Goal: Task Accomplishment & Management: Use online tool/utility

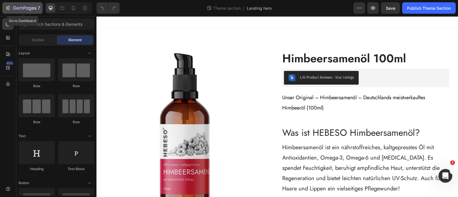
click at [19, 7] on icon "button" at bounding box center [20, 8] width 3 height 3
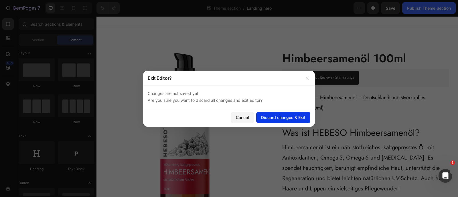
click at [295, 117] on div "Discard changes & Exit" at bounding box center [283, 117] width 44 height 6
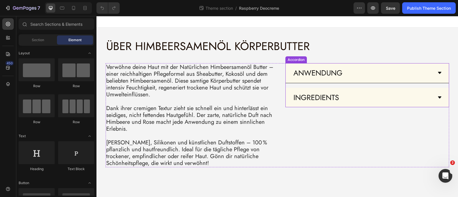
click at [439, 72] on icon at bounding box center [439, 73] width 3 height 2
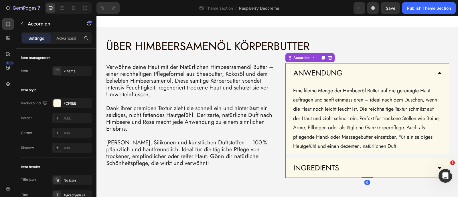
click at [439, 72] on icon at bounding box center [439, 73] width 3 height 2
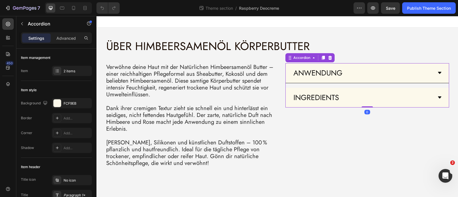
click at [439, 99] on icon at bounding box center [439, 97] width 5 height 5
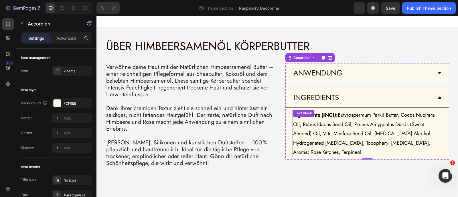
click at [339, 115] on span "Ingredients (INCI): Butyrospermum Parkii Butter, Cocos Nucifera Oil, Rubus Idae…" at bounding box center [364, 133] width 142 height 45
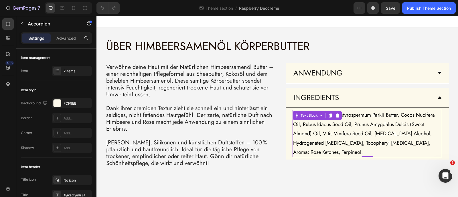
click at [339, 115] on icon at bounding box center [337, 115] width 5 height 5
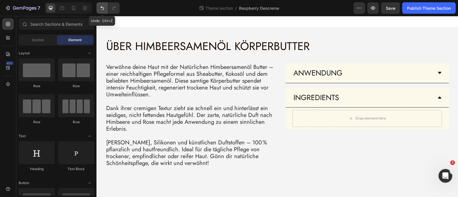
drag, startPoint x: 100, startPoint y: 8, endPoint x: 124, endPoint y: 17, distance: 24.8
click at [100, 8] on icon "Undo/Redo" at bounding box center [102, 8] width 6 height 6
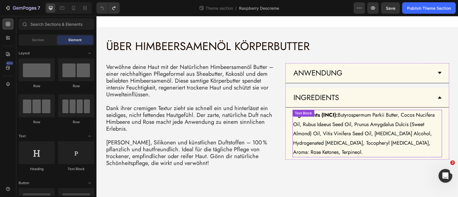
click at [354, 116] on span "Ingredients (INCI): Butyrospermum Parkii Butter, Cocos Nucifera Oil, Rubus Idae…" at bounding box center [364, 133] width 142 height 45
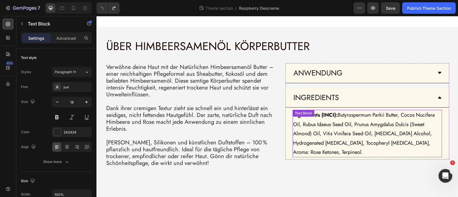
click at [354, 116] on span "Ingredients (INCI): Butyrospermum Parkii Butter, Cocos Nucifera Oil, Rubus Idae…" at bounding box center [364, 133] width 142 height 45
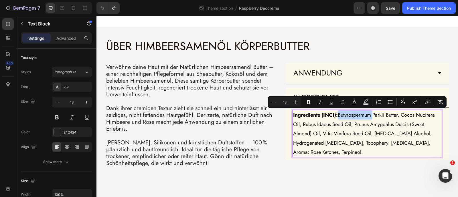
click at [342, 114] on span "Ingredients (INCI): Butyrospermum Parkii Butter, Cocos Nucifera Oil, Rubus Idae…" at bounding box center [364, 133] width 142 height 45
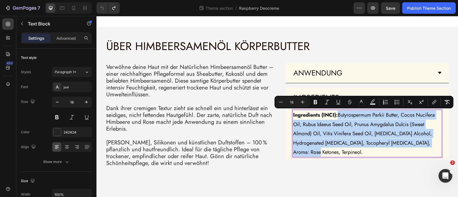
drag, startPoint x: 340, startPoint y: 115, endPoint x: 436, endPoint y: 144, distance: 100.4
click at [435, 144] on span "Ingredients (INCI): Butyrospermum Parkii Butter, Cocos Nucifera Oil, Rubus Idae…" at bounding box center [364, 133] width 142 height 45
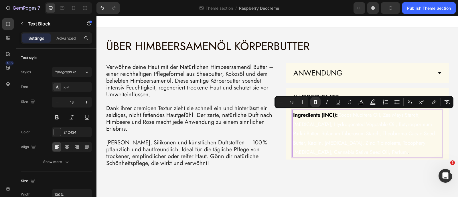
drag, startPoint x: 438, startPoint y: 153, endPoint x: 334, endPoint y: 113, distance: 111.4
click at [334, 113] on p "Ingredients (INCI): Cocos Nucifera Oil, Zea Mays Starch, [MEDICAL_DATA], Hydrog…" at bounding box center [367, 133] width 148 height 46
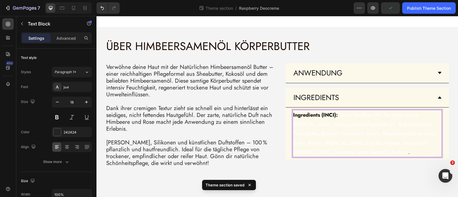
click at [409, 152] on span "." at bounding box center [408, 151] width 1 height 7
click at [409, 153] on span "." at bounding box center [408, 151] width 1 height 7
click at [439, 153] on p "Ingredients (INCI): Cocos Nucifera Oil, Zea Mays Starch, [MEDICAL_DATA], Hydrog…" at bounding box center [367, 133] width 148 height 46
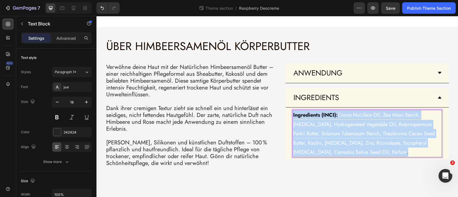
drag, startPoint x: 439, startPoint y: 153, endPoint x: 293, endPoint y: 116, distance: 150.5
click at [293, 116] on p "Ingredients (INCI): Cocos Nucifera Oil, Zea Mays Starch, [MEDICAL_DATA], Hydrog…" at bounding box center [367, 133] width 148 height 46
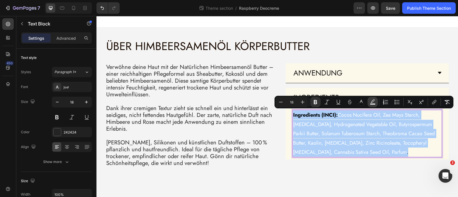
click at [373, 102] on icon "Editor contextual toolbar" at bounding box center [373, 102] width 6 height 6
type input "000000"
type input "77"
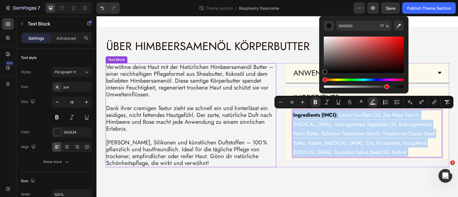
click at [255, 93] on p "Verwöhne deine Haut mit der Natürlichen Himbeersamenöl Butter – einer reichhalt…" at bounding box center [190, 81] width 169 height 34
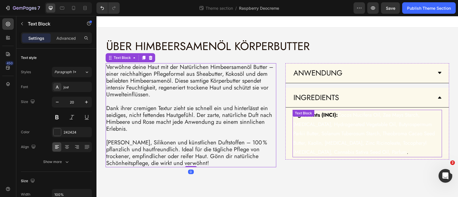
click at [318, 113] on div "Ingredients (INCI): Cocos Nucifera Oil, Zea Mays Starch, [MEDICAL_DATA], Hydrog…" at bounding box center [366, 133] width 149 height 47
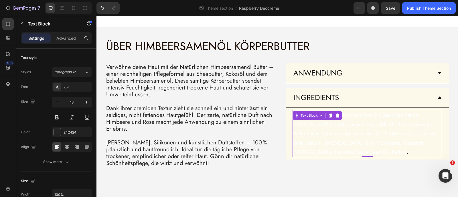
click at [319, 113] on icon at bounding box center [321, 115] width 5 height 5
click at [317, 114] on div "Text Block" at bounding box center [308, 115] width 19 height 5
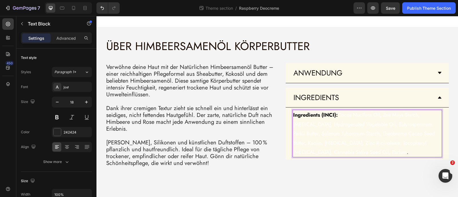
click at [322, 115] on strong "Ingredients (INCI):" at bounding box center [315, 114] width 45 height 7
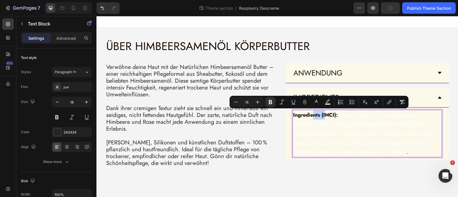
drag, startPoint x: 316, startPoint y: 116, endPoint x: 325, endPoint y: 116, distance: 9.2
click at [325, 116] on strong "Ingredients (INCI):" at bounding box center [315, 114] width 45 height 7
click at [327, 106] on button "Text Background Color" at bounding box center [327, 102] width 10 height 10
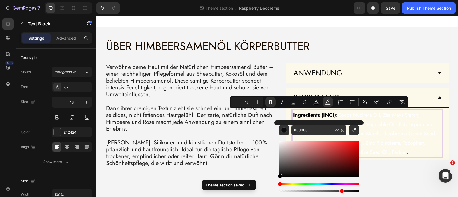
click at [346, 114] on span "Cocos Nucifera Oil, Zea Mays Starch, [MEDICAL_DATA], Hydrogenated Vegetable Oil…" at bounding box center [364, 133] width 142 height 45
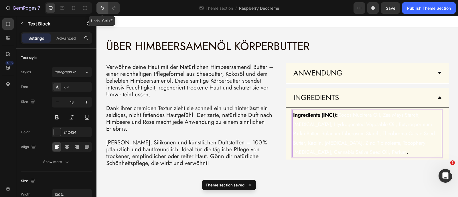
click at [98, 9] on button "Undo/Redo" at bounding box center [101, 7] width 11 height 11
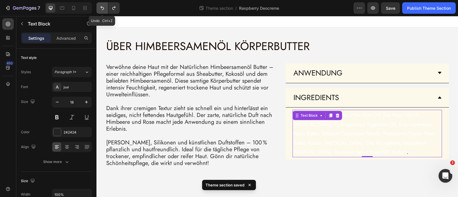
click at [100, 9] on icon "Undo/Redo" at bounding box center [102, 8] width 6 height 6
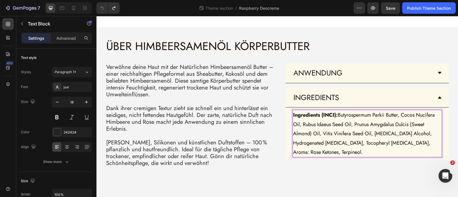
click at [340, 114] on span "Ingredients (INCI): Butyrospermum Parkii Butter, Cocos Nucifera Oil, Rubus Idae…" at bounding box center [364, 133] width 142 height 45
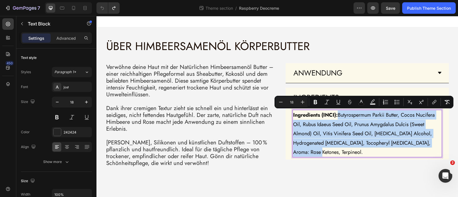
drag, startPoint x: 340, startPoint y: 114, endPoint x: 436, endPoint y: 143, distance: 100.5
click at [435, 143] on span "Ingredients (INCI): Butyrospermum Parkii Butter, Cocos Nucifera Oil, Rubus Idae…" at bounding box center [364, 133] width 142 height 45
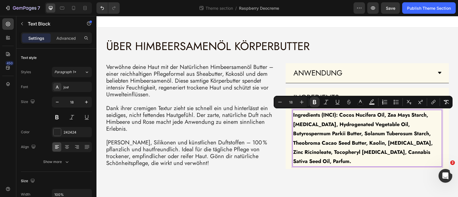
drag, startPoint x: 371, startPoint y: 161, endPoint x: 339, endPoint y: 117, distance: 54.0
click at [339, 117] on p "Ingredients (INCI): Cocos Nucifera Oil, Zea Mays Starch, [MEDICAL_DATA], Hydrog…" at bounding box center [367, 138] width 148 height 56
click at [315, 106] on button "Bold" at bounding box center [314, 102] width 10 height 10
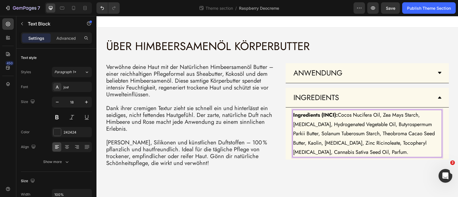
click at [352, 142] on span "Ingredients (INCI): Cocos Nucifera Oil, Zea Mays Starch, [MEDICAL_DATA], Hydrog…" at bounding box center [364, 133] width 142 height 45
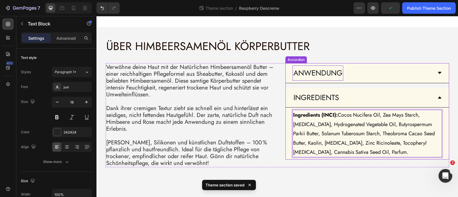
click at [320, 75] on p "ANWENDUNG" at bounding box center [317, 72] width 49 height 13
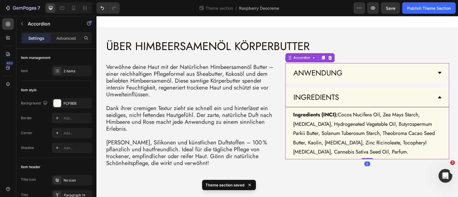
click at [441, 72] on icon at bounding box center [439, 73] width 5 height 5
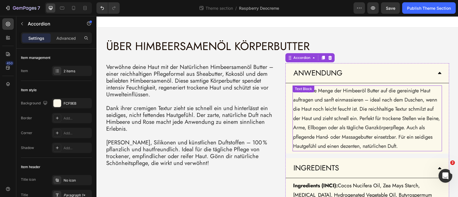
click at [327, 106] on p "Eine kleine Menge der Himbeeröl Butter auf die gereinigte Haut auftragen und sa…" at bounding box center [367, 118] width 148 height 65
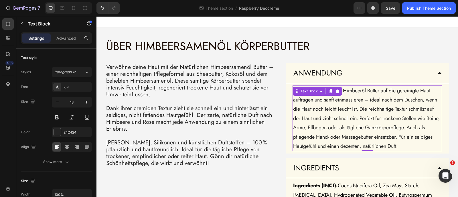
click at [327, 106] on p "Eine kleine Menge der Himbeeröl Butter auf die gereinigte Haut auftragen und sa…" at bounding box center [367, 118] width 148 height 65
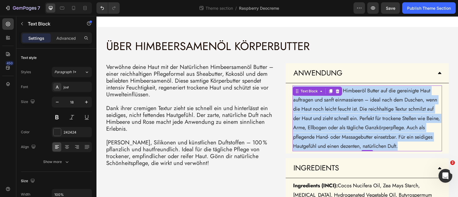
click at [327, 106] on p "Eine kleine Menge der Himbeeröl Butter auf die gereinigte Haut auftragen und sa…" at bounding box center [367, 118] width 148 height 65
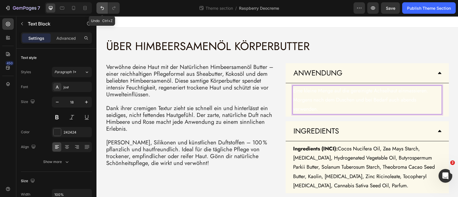
click at [106, 10] on button "Undo/Redo" at bounding box center [101, 7] width 11 height 11
click at [101, 8] on icon "Undo/Redo" at bounding box center [101, 8] width 3 height 4
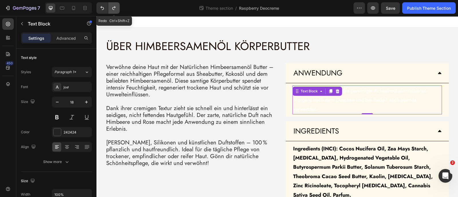
click at [113, 9] on icon "Undo/Redo" at bounding box center [114, 8] width 6 height 6
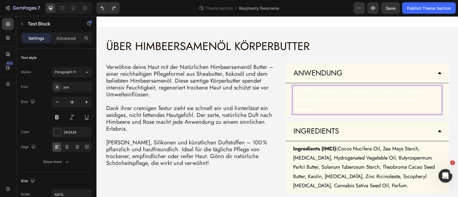
click at [314, 101] on span "Eine kleine Menge auf die gereinigte Achselhaut einmassieren. Morgens nach dem …" at bounding box center [360, 100] width 135 height 26
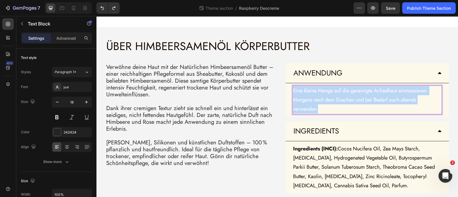
click at [314, 101] on span "Eine kleine Menge auf die gereinigte Achselhaut einmassieren. Morgens nach dem …" at bounding box center [360, 100] width 135 height 26
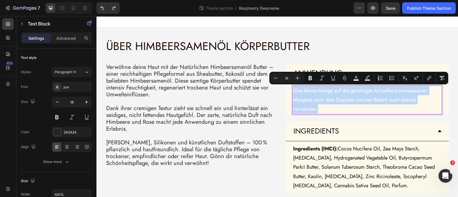
drag, startPoint x: 314, startPoint y: 101, endPoint x: 354, endPoint y: 182, distance: 90.0
click at [354, 182] on span "Ingredients (INCI): Cocos Nucifera Oil, Zea Mays Starch, [MEDICAL_DATA], Hydrog…" at bounding box center [364, 167] width 142 height 45
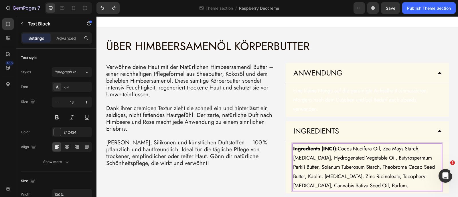
click at [345, 165] on span "Ingredients (INCI): Cocos Nucifera Oil, Zea Mays Starch, [MEDICAL_DATA], Hydrog…" at bounding box center [364, 167] width 142 height 45
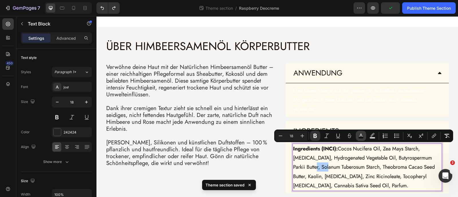
click at [362, 137] on rect "Editor contextual toolbar" at bounding box center [360, 137] width 5 height 1
type input "000000"
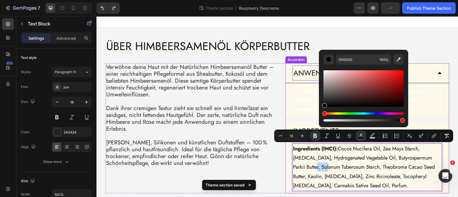
click at [307, 75] on p "ANWENDUNG" at bounding box center [317, 72] width 49 height 13
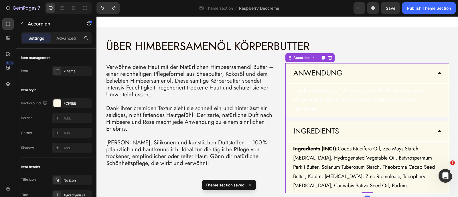
click at [336, 93] on span "Eine kleine Menge auf die gereinigte Achselhaut einmassieren. Morgens nach dem …" at bounding box center [360, 100] width 135 height 26
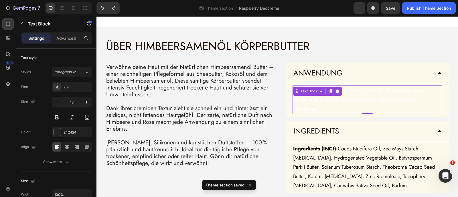
click at [336, 93] on icon at bounding box center [337, 91] width 5 height 5
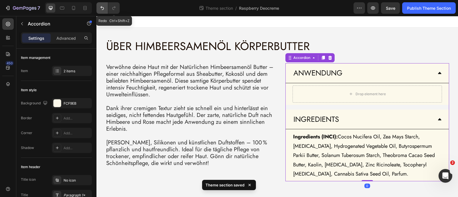
click at [106, 10] on button "Undo/Redo" at bounding box center [101, 7] width 11 height 11
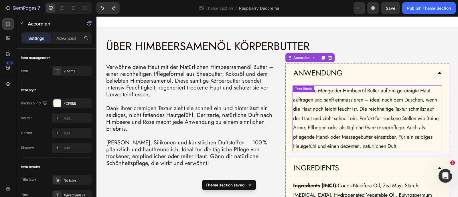
click at [359, 93] on p "Eine kleine Menge der Himbeeröl Butter auf die gereinigte Haut auftragen und sa…" at bounding box center [367, 118] width 148 height 65
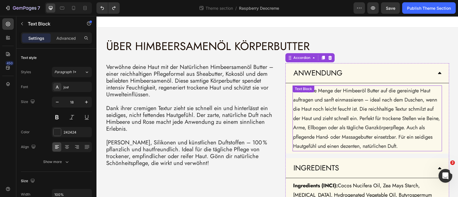
click at [359, 93] on p "Eine kleine Menge der Himbeeröl Butter auf die gereinigte Haut auftragen und sa…" at bounding box center [367, 118] width 148 height 65
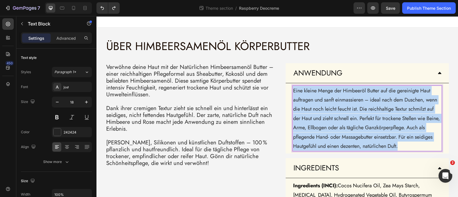
click at [359, 93] on p "Eine kleine Menge der Himbeeröl Butter auf die gereinigte Haut auftragen und sa…" at bounding box center [367, 118] width 148 height 65
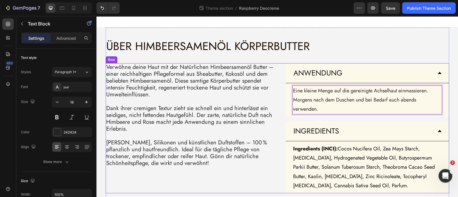
click at [278, 102] on div "ANWENDUNG Eine kleine Menge auf die gereinigte Achselhaut einmassieren. Morgens…" at bounding box center [363, 128] width 171 height 130
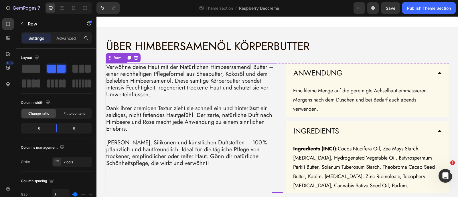
click at [162, 74] on p "Verwöhne deine Haut mit der Natürlichen Himbeersamenöl Butter – einer reichhalt…" at bounding box center [190, 81] width 169 height 34
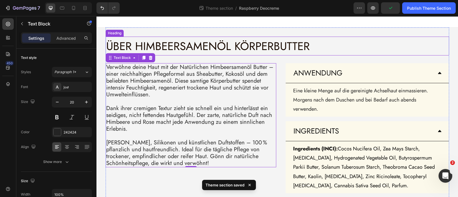
click at [195, 52] on span "ÜBER HIMBEERSAMENÖL KÖRPERBUTTER" at bounding box center [207, 46] width 203 height 16
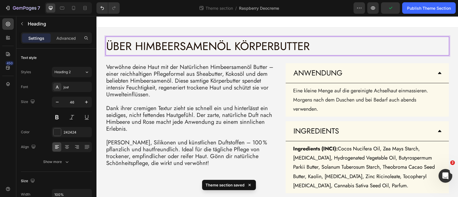
click at [227, 48] on span "ÜBER HIMBEERSAMENÖL KÖRPERBUTTER" at bounding box center [207, 46] width 203 height 16
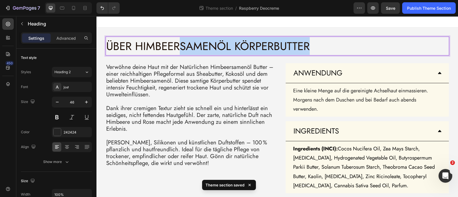
drag, startPoint x: 177, startPoint y: 46, endPoint x: 305, endPoint y: 43, distance: 127.7
click at [305, 43] on span "ÜBER HIMBEERSAMENÖL KÖRPERBUTTER" at bounding box center [207, 46] width 203 height 16
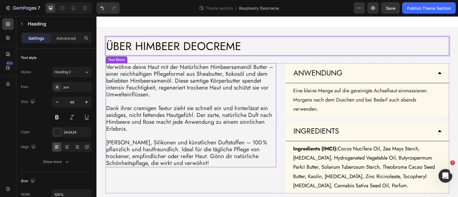
click at [222, 96] on p "Verwöhne deine Haut mit der Natürlichen Himbeersamenöl Butter – einer reichhalt…" at bounding box center [190, 81] width 169 height 34
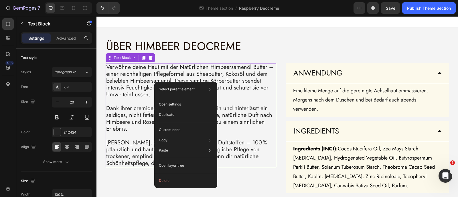
click at [144, 83] on p "Verwöhne deine Haut mit der Natürlichen Himbeersamenöl Butter – einer reichhalt…" at bounding box center [190, 81] width 169 height 34
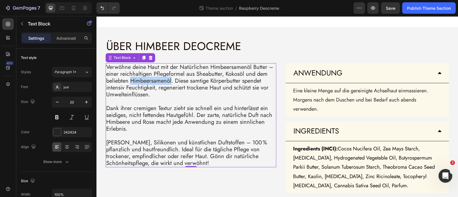
click at [144, 83] on p "Verwöhne deine Haut mit der Natürlichen Himbeersamenöl Butter – einer reichhalt…" at bounding box center [190, 81] width 169 height 34
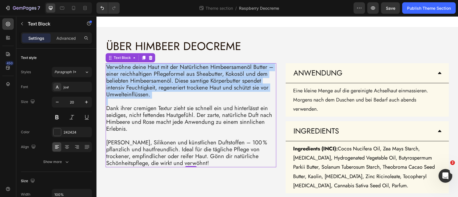
click at [144, 83] on p "Verwöhne deine Haut mit der Natürlichen Himbeersamenöl Butter – einer reichhalt…" at bounding box center [190, 81] width 169 height 34
drag, startPoint x: 212, startPoint y: 163, endPoint x: 103, endPoint y: 68, distance: 144.9
click at [106, 68] on div "Verwöhne deine Haut mit der Natürlichen Himbeersamenöl Butter – einer reichhalt…" at bounding box center [191, 115] width 171 height 104
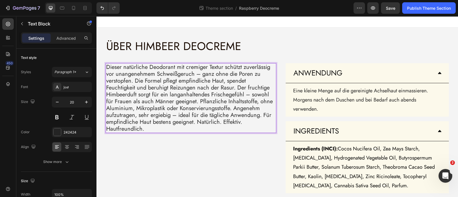
click at [251, 81] on p "Dieser natürliche Deodorant mit cremiger Textur schützt zuverlässig vor unangen…" at bounding box center [190, 98] width 169 height 69
click at [233, 87] on p "Dieser natürliche Deodorant mit cremiger Textur schützt zuverlässig vor unangen…" at bounding box center [190, 98] width 169 height 69
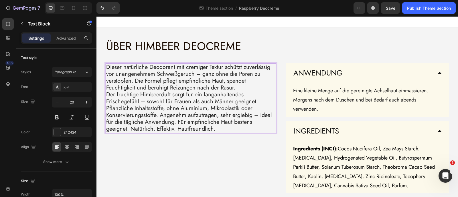
click at [157, 116] on p "Der fruchtige Himbeerduft sorgt für ein langanhaltendes Frischegefühl – sowohl …" at bounding box center [190, 111] width 169 height 41
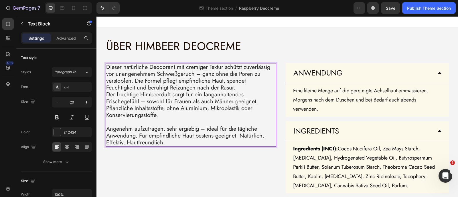
click at [243, 85] on p "Dieser natürliche Deodorant mit cremiger Textur schützt zuverlässig vor unangen…" at bounding box center [190, 77] width 169 height 27
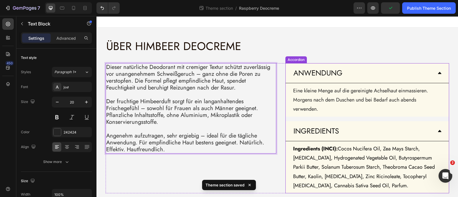
click at [437, 129] on icon at bounding box center [439, 131] width 5 height 5
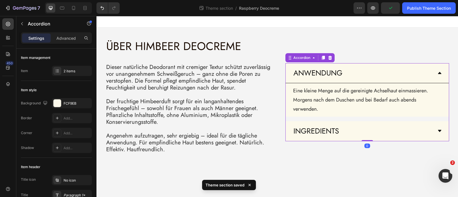
click at [435, 76] on div "ANWENDUNG" at bounding box center [367, 73] width 163 height 20
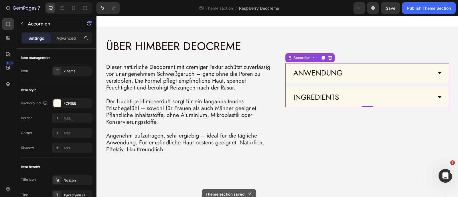
click at [294, 167] on body "⁠⁠⁠⁠⁠⁠⁠ ÜBER HIMBEER DEOCREME Heading Dieser natürliche Deodorant mit cremiger …" at bounding box center [276, 106] width 361 height 181
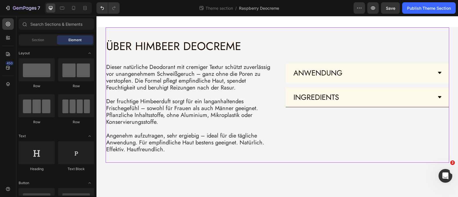
click at [210, 154] on div "⁠⁠⁠⁠⁠⁠⁠ ÜBER HIMBEER DEOCREME Heading Dieser natürliche Deodorant mit cremiger …" at bounding box center [277, 94] width 343 height 135
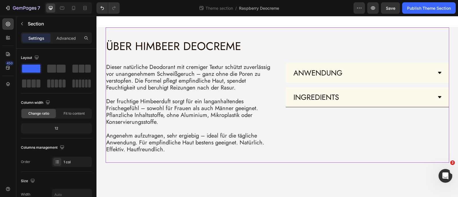
click at [210, 154] on div "⁠⁠⁠⁠⁠⁠⁠ ÜBER HIMBEER DEOCREME Heading Dieser natürliche Deodorant mit cremiger …" at bounding box center [277, 94] width 343 height 135
click at [181, 154] on div "Dieser natürliche Deodorant mit cremiger Textur schützt zuverlässig vor unangen…" at bounding box center [191, 108] width 171 height 90
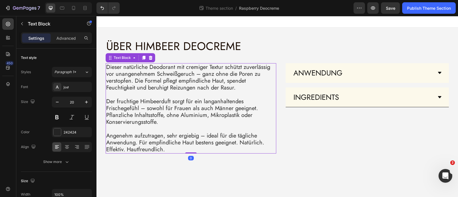
click at [181, 154] on div "Dieser natürliche Deodorant mit cremiger Textur schützt zuverlässig vor unangen…" at bounding box center [191, 108] width 171 height 90
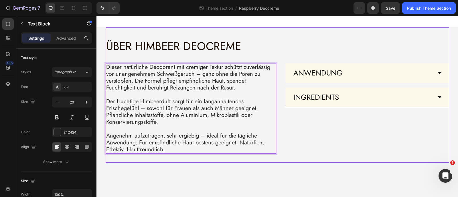
click at [259, 160] on div "⁠⁠⁠⁠⁠⁠⁠ ÜBER HIMBEER DEOCREME Heading Dieser natürliche Deodorant mit cremiger …" at bounding box center [277, 94] width 343 height 135
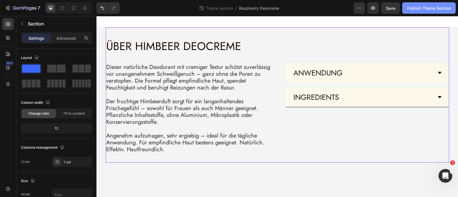
click at [409, 7] on div "Publish Theme Section" at bounding box center [429, 8] width 44 height 6
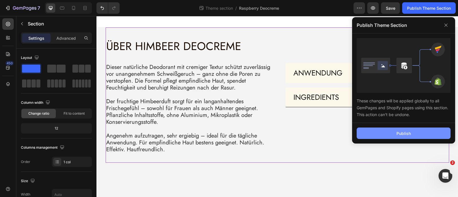
click at [381, 138] on button "Publish" at bounding box center [404, 133] width 94 height 11
